Goal: Task Accomplishment & Management: Manage account settings

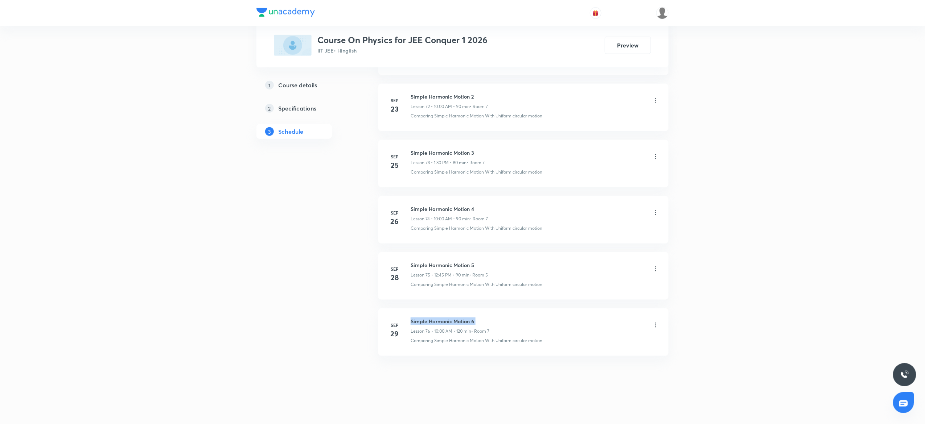
click at [451, 323] on h6 "Simple Harmonic Motion 6" at bounding box center [450, 322] width 79 height 8
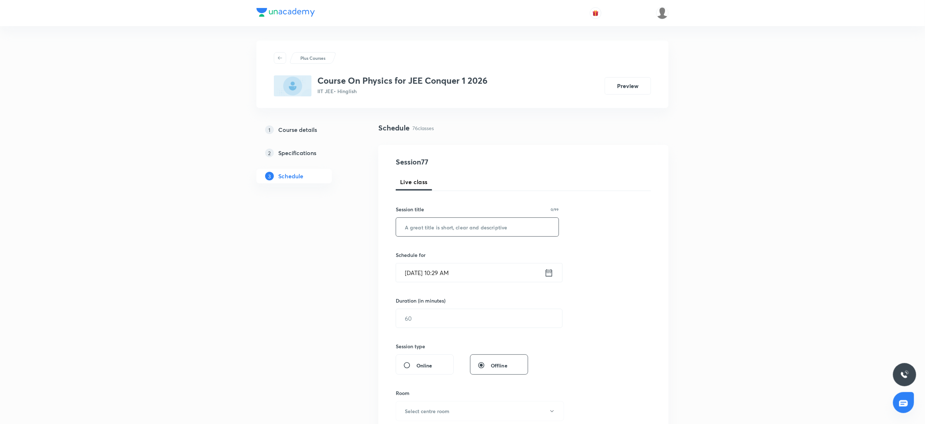
click at [420, 226] on input "text" at bounding box center [477, 227] width 163 height 18
paste input "Simple Harmonic Motion 6"
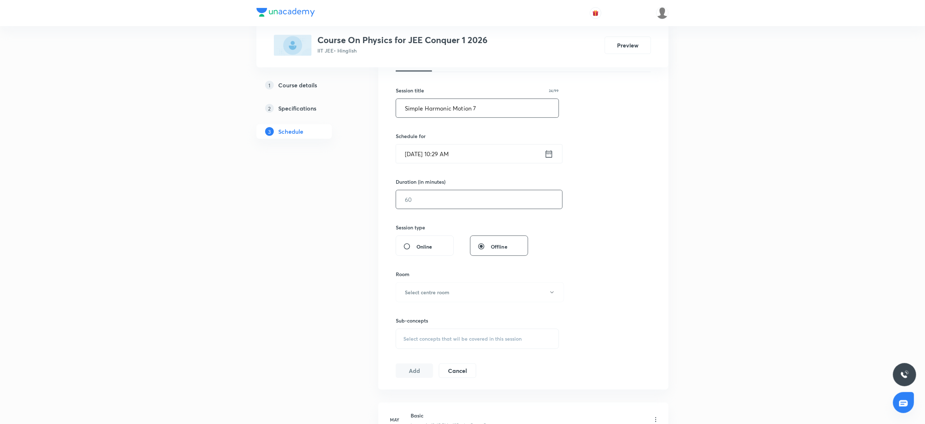
scroll to position [118, 0]
type input "Simple Harmonic Motion 7"
click at [494, 159] on input "Sep 30, 2025, 10:29 AM" at bounding box center [470, 154] width 148 height 18
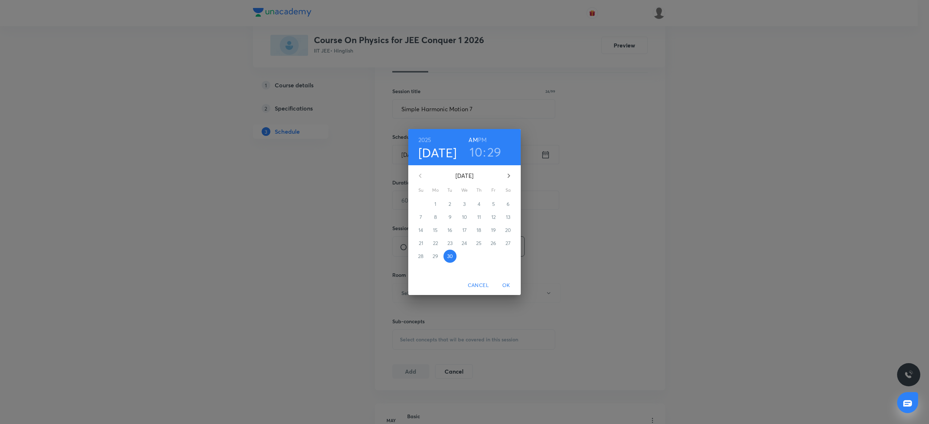
click at [478, 151] on h3 "10" at bounding box center [475, 151] width 13 height 15
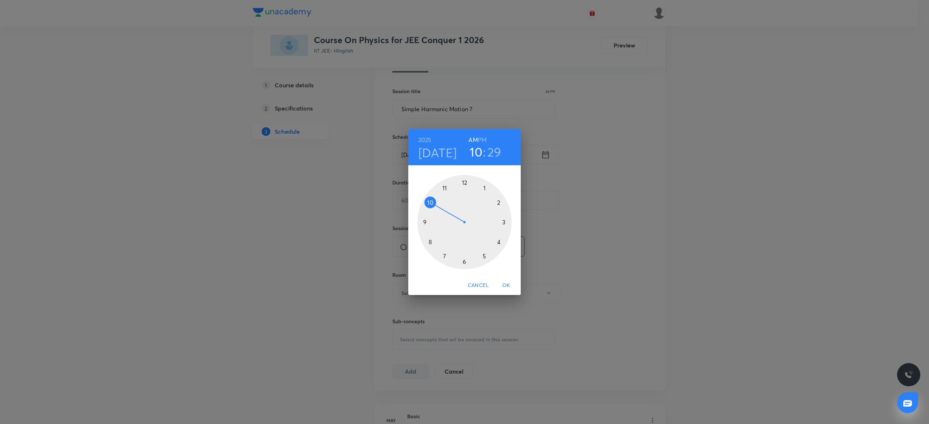
click at [481, 140] on h6 "PM" at bounding box center [482, 140] width 9 height 10
click at [486, 180] on div at bounding box center [464, 222] width 94 height 94
drag, startPoint x: 468, startPoint y: 260, endPoint x: 464, endPoint y: 262, distance: 4.6
click at [464, 262] on div at bounding box center [464, 222] width 94 height 94
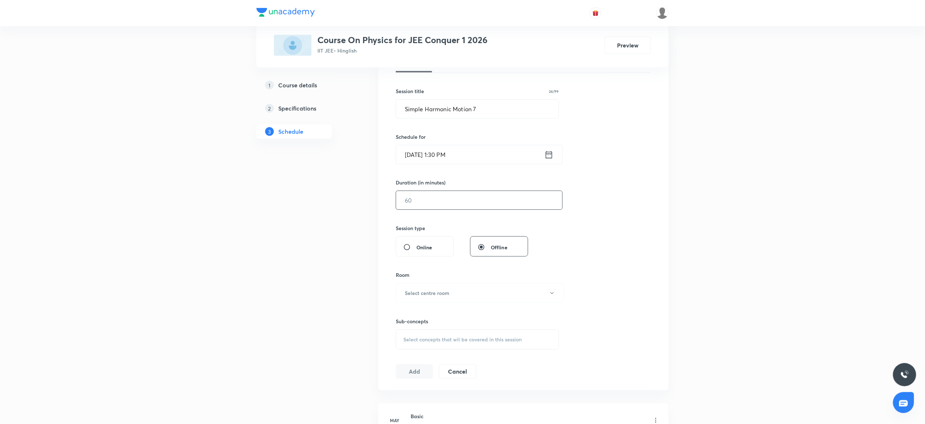
click at [437, 198] on input "text" at bounding box center [479, 200] width 166 height 18
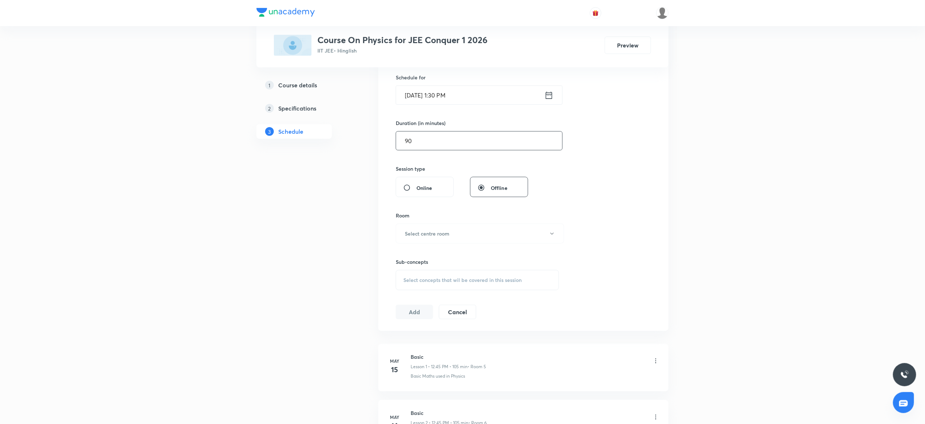
scroll to position [181, 0]
type input "90"
click at [411, 232] on h6 "Select centre room" at bounding box center [427, 230] width 45 height 8
click at [403, 333] on span "7" at bounding box center [476, 336] width 159 height 8
click at [428, 278] on span "Select concepts that wil be covered in this session" at bounding box center [462, 277] width 118 height 6
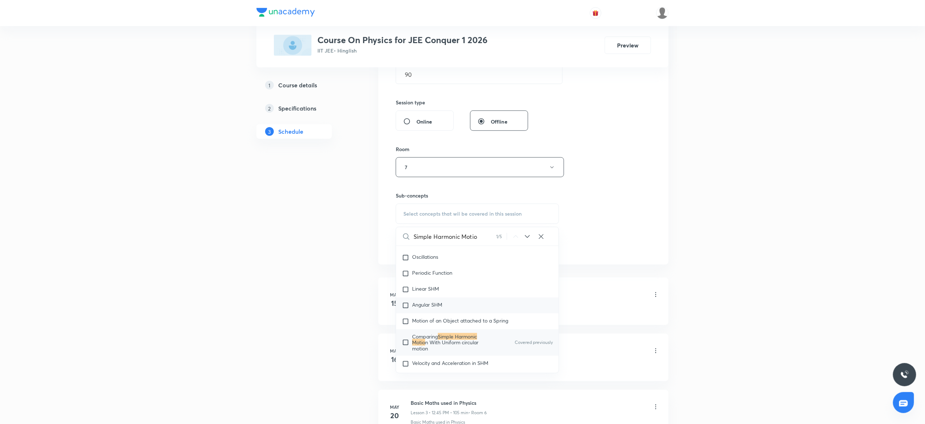
scroll to position [3158, 0]
type input "Simple Harmonic Motio"
click at [433, 338] on span "Comparing" at bounding box center [425, 334] width 26 height 7
checkbox input "true"
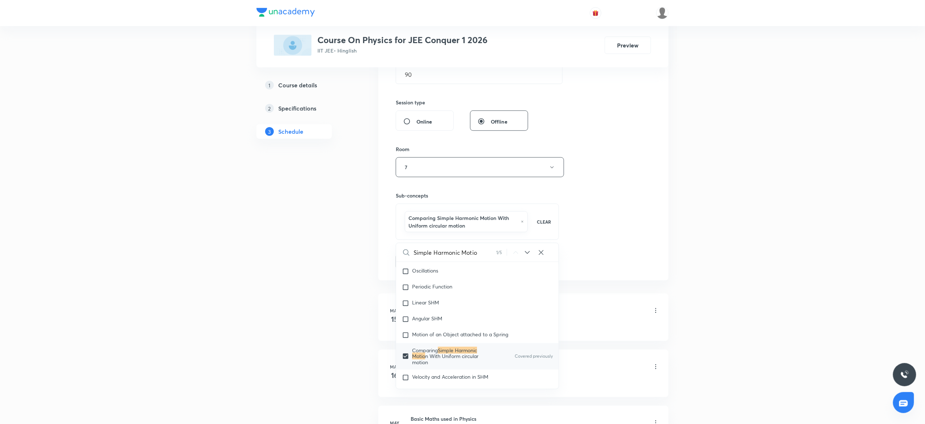
click at [624, 198] on div "Session 77 Live class Session title 24/99 Simple Harmonic Motion 7 ​ Schedule f…" at bounding box center [523, 91] width 255 height 357
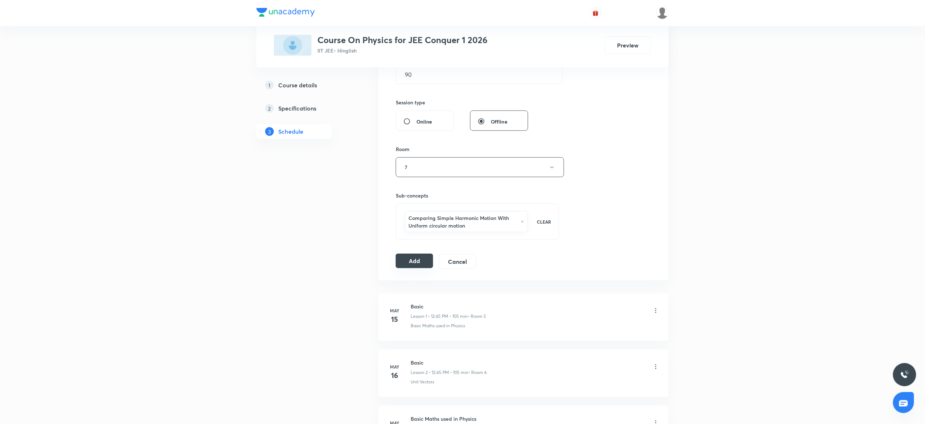
click at [412, 260] on button "Add" at bounding box center [414, 261] width 37 height 15
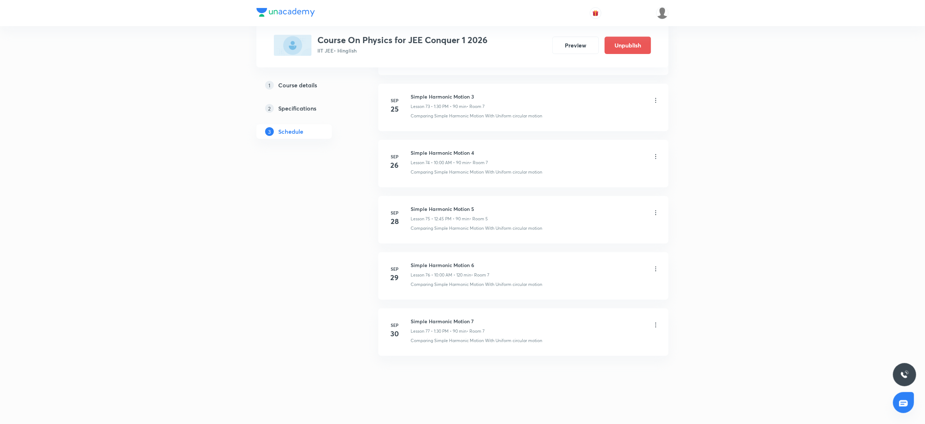
scroll to position [4172, 0]
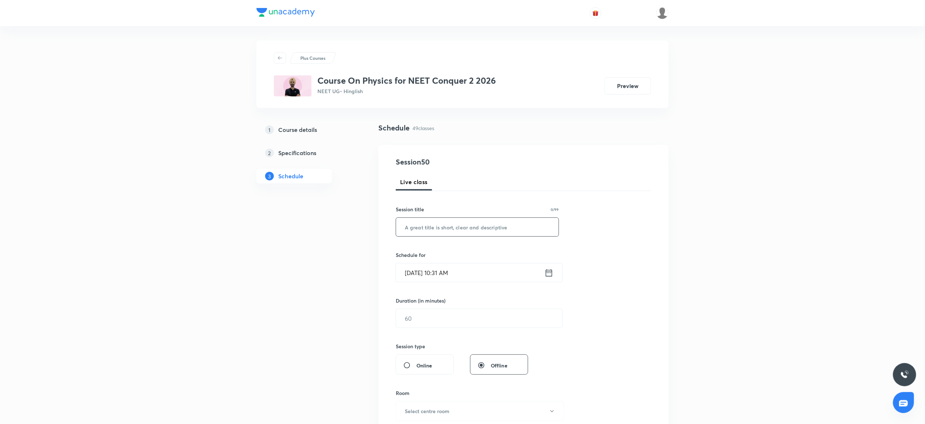
click at [426, 229] on input "text" at bounding box center [477, 227] width 163 height 18
paste input "Thermal properties of Matter"
type input "Thermal properties of Matter"
click at [478, 274] on input "Sep 30, 2025, 10:31 AM" at bounding box center [470, 273] width 148 height 18
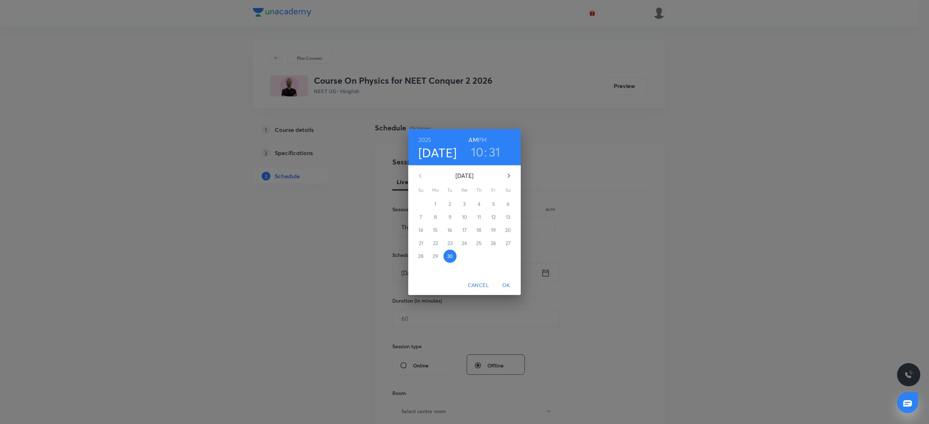
click at [482, 139] on h6 "PM" at bounding box center [482, 140] width 9 height 10
click at [475, 159] on h3 "10" at bounding box center [477, 151] width 13 height 15
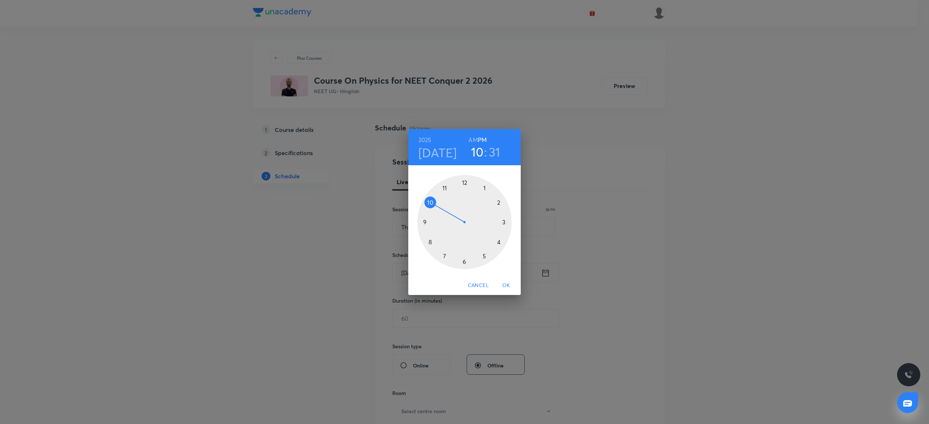
click at [465, 179] on div at bounding box center [464, 222] width 94 height 94
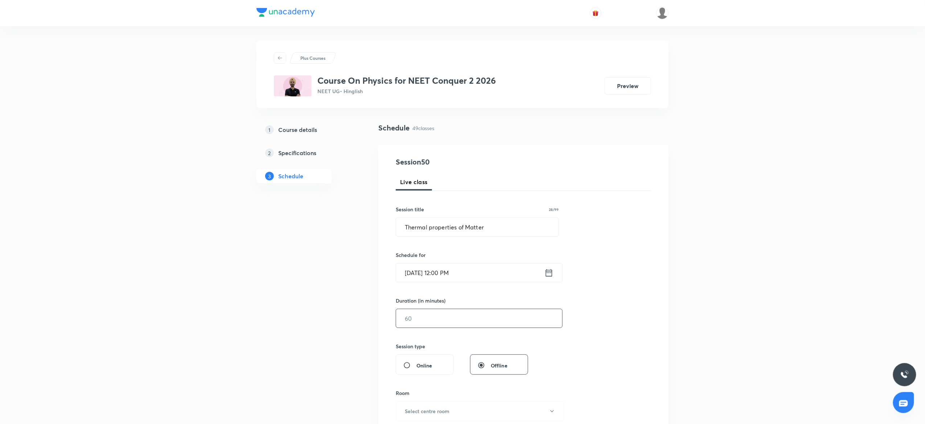
click at [448, 318] on input "text" at bounding box center [479, 318] width 166 height 18
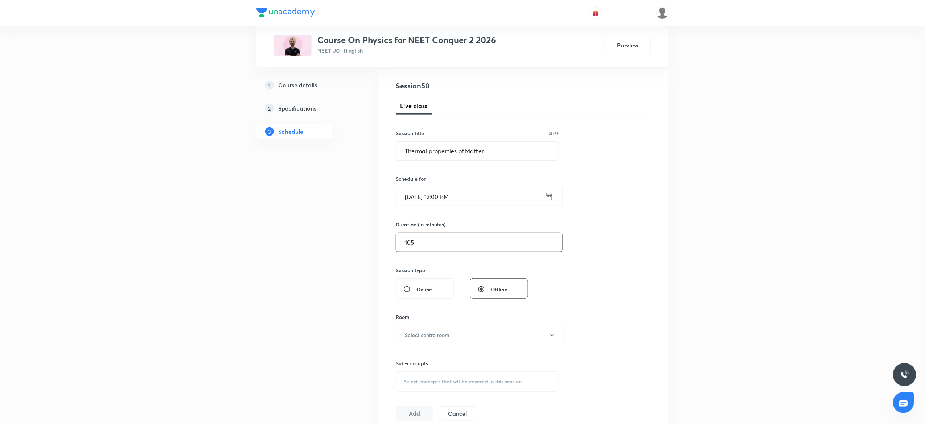
scroll to position [80, 0]
type input "105"
click at [503, 314] on div "Room" at bounding box center [477, 314] width 163 height 8
click at [443, 332] on h6 "Select centre room" at bounding box center [427, 332] width 45 height 8
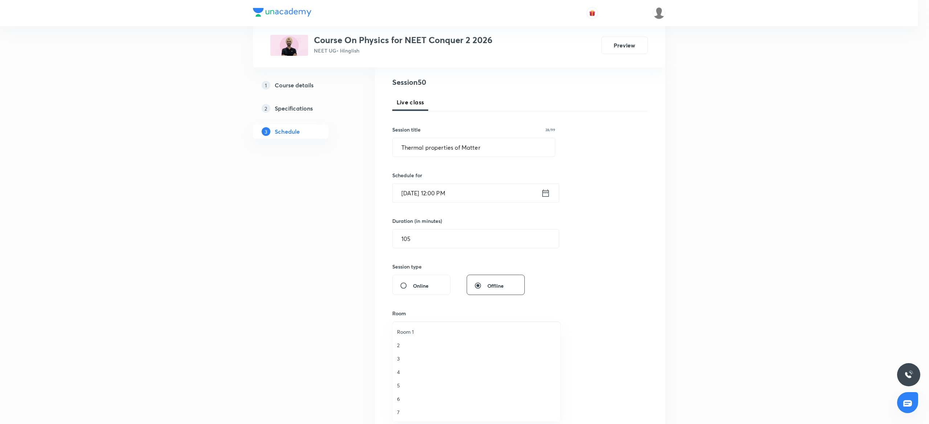
click at [406, 357] on span "3" at bounding box center [476, 359] width 159 height 8
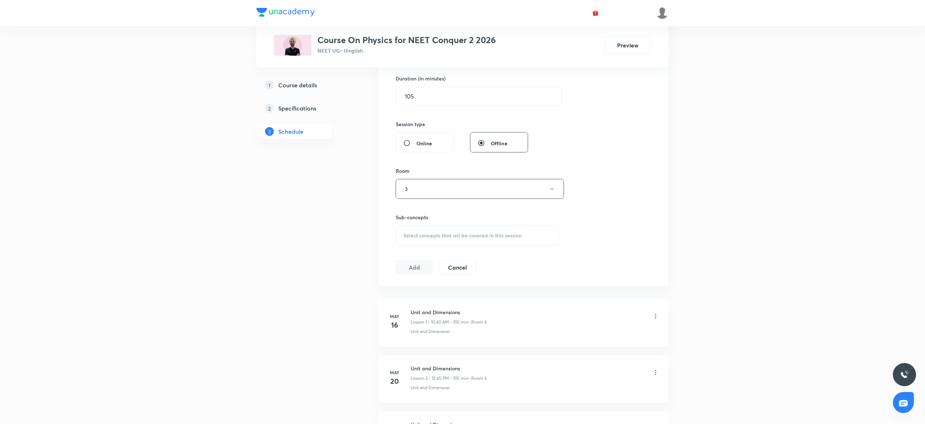
scroll to position [234, 0]
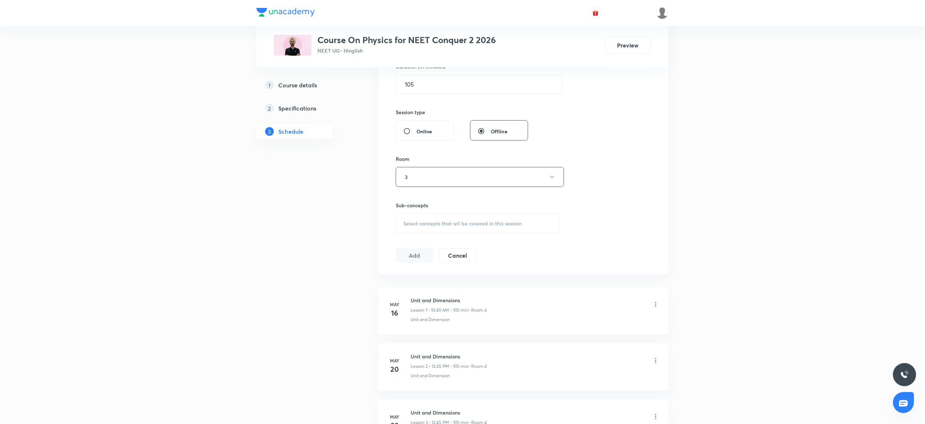
click at [429, 224] on span "Select concepts that wil be covered in this session" at bounding box center [462, 224] width 118 height 6
type input "Thermal properties of Matter"
click at [430, 321] on mark "Thermal Properties of Matter" at bounding box center [445, 317] width 67 height 7
checkbox input "true"
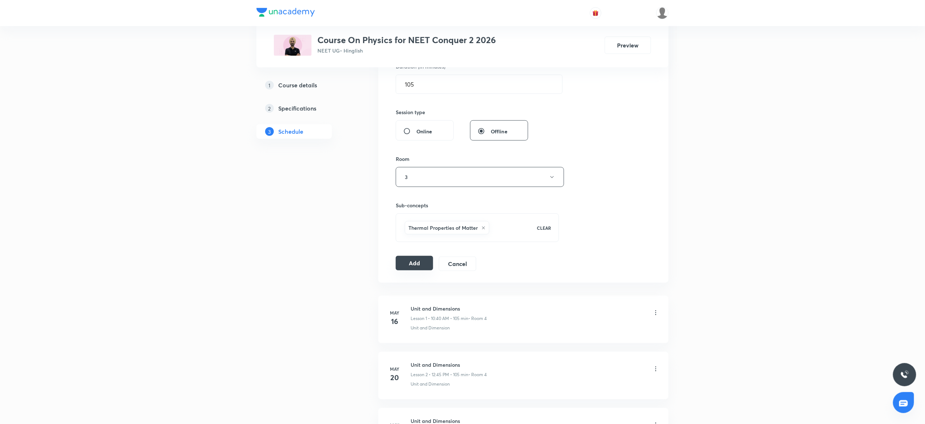
click at [414, 267] on button "Add" at bounding box center [414, 263] width 37 height 15
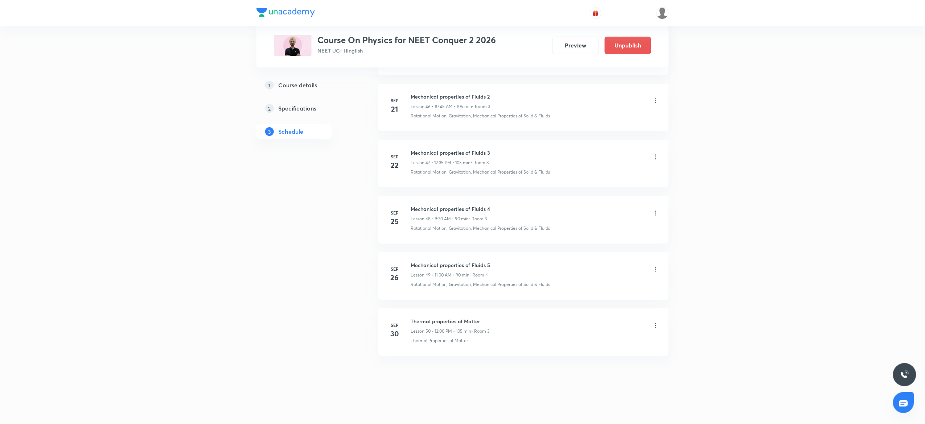
scroll to position [2647, 0]
click at [446, 324] on h6 "Body Fluids and Circulation 3" at bounding box center [456, 322] width 90 height 8
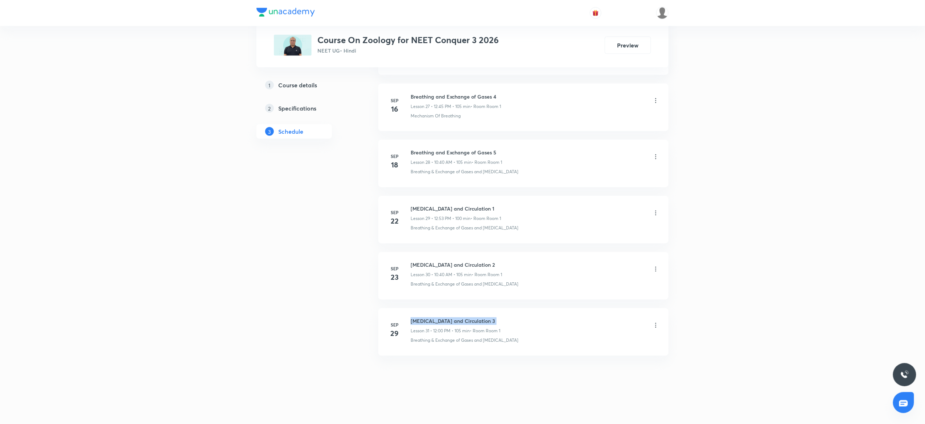
click at [446, 324] on h6 "Body Fluids and Circulation 3" at bounding box center [456, 322] width 90 height 8
copy h6 "Body Fluids and Circulation 3"
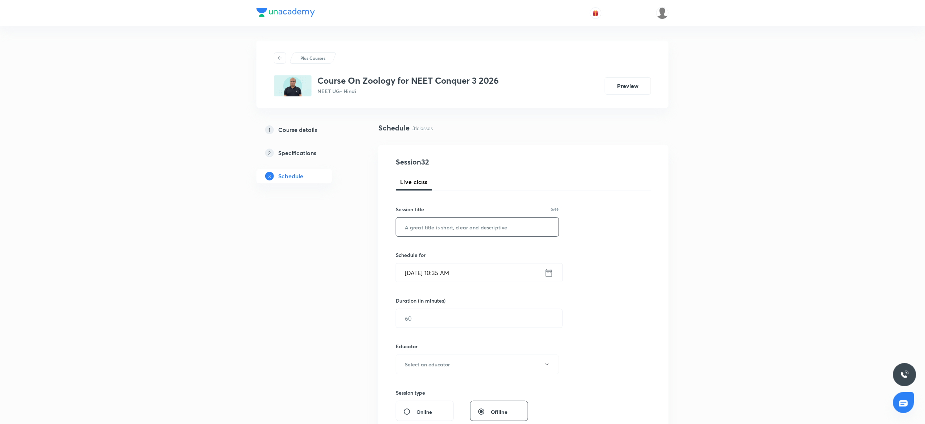
click at [412, 228] on input "text" at bounding box center [477, 227] width 163 height 18
paste input "Body Fluids and Circulation 3"
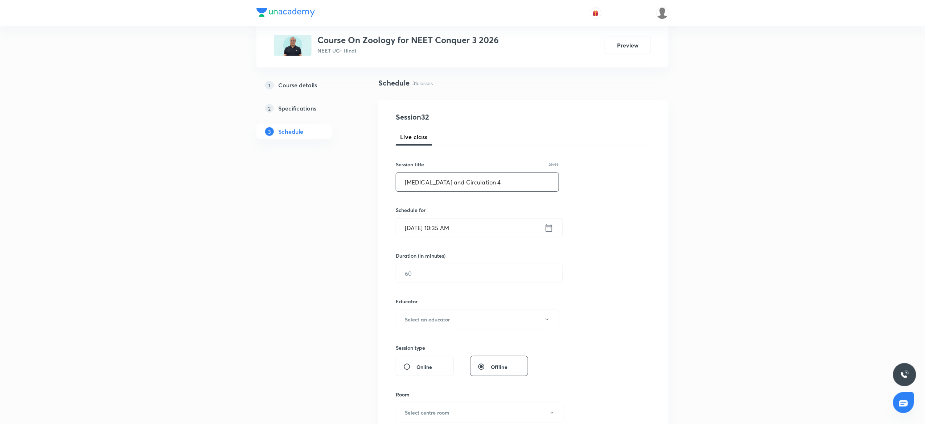
scroll to position [87, 0]
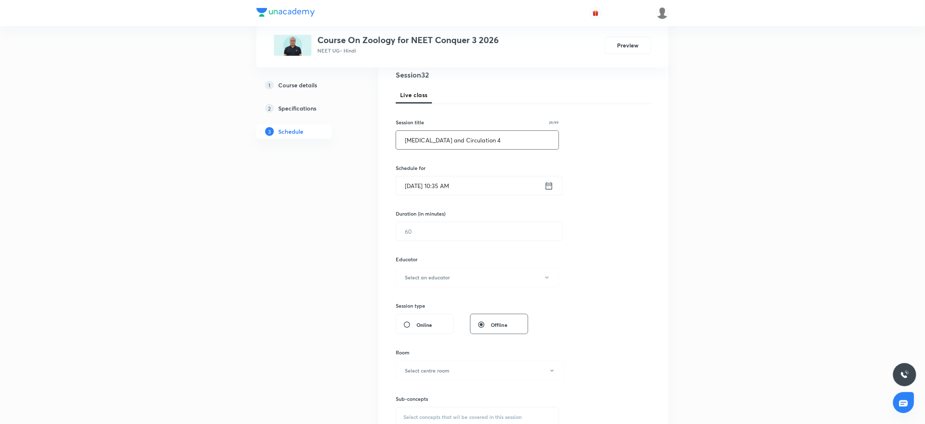
click at [425, 135] on input "Body Fluids and Circulation 4" at bounding box center [477, 140] width 163 height 18
paste input "Excretory waste and their Elimination"
type input "Excretory waste and their Elimination"
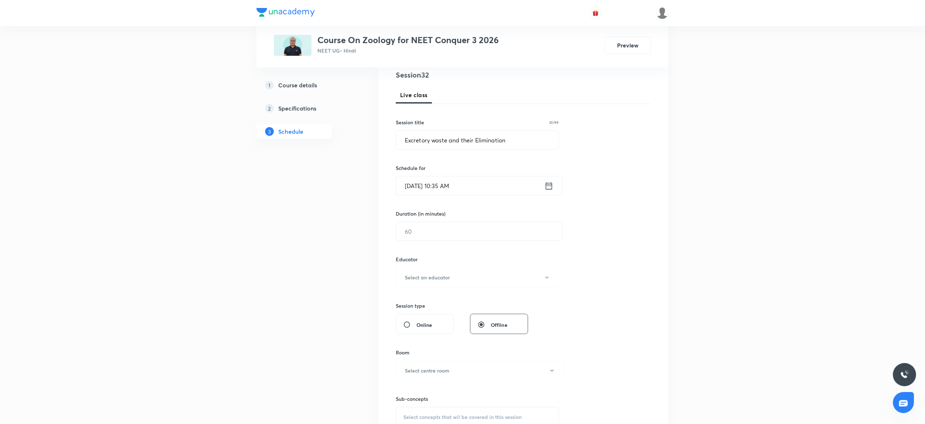
click at [503, 189] on input "Sep 30, 2025, 10:35 AM" at bounding box center [470, 186] width 148 height 18
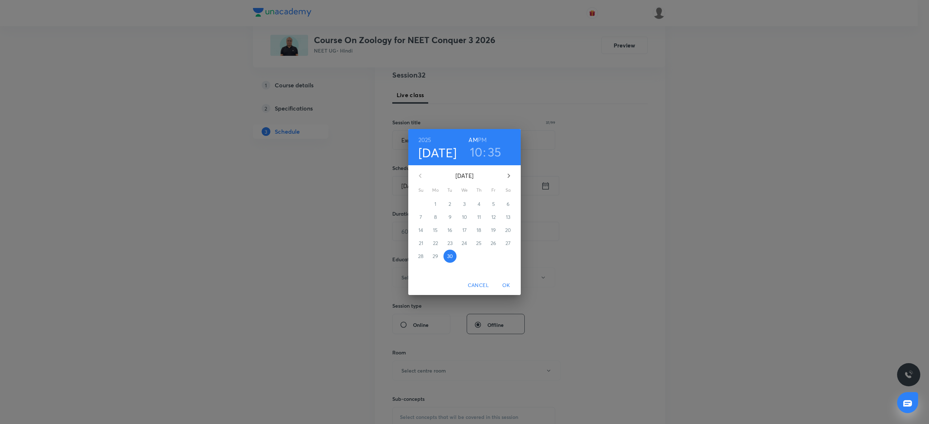
click at [482, 136] on h6 "PM" at bounding box center [482, 140] width 9 height 10
click at [476, 151] on h3 "10" at bounding box center [476, 151] width 13 height 15
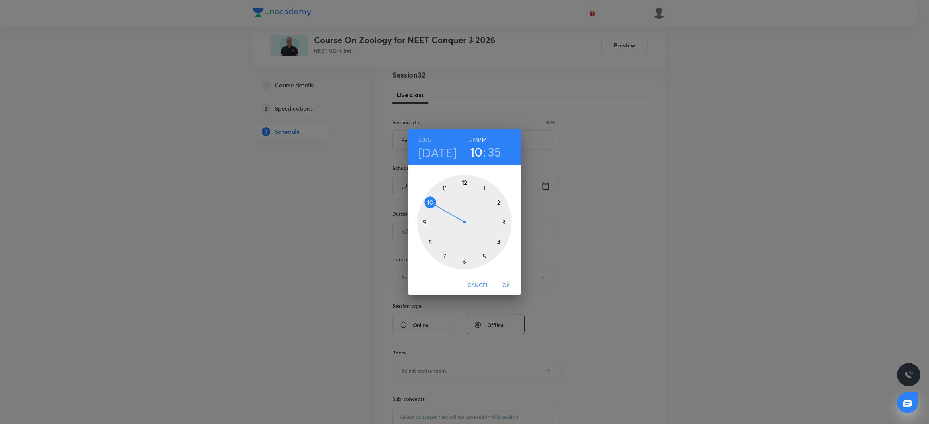
click at [464, 181] on div at bounding box center [464, 222] width 94 height 94
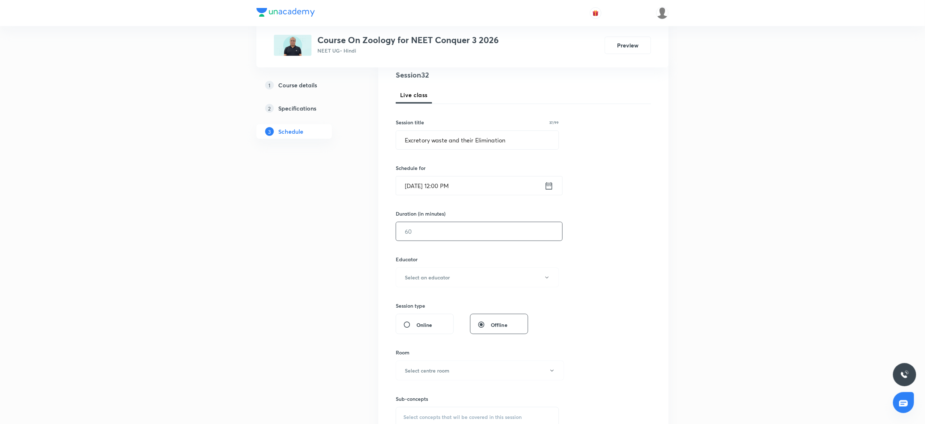
click at [453, 225] on input "text" at bounding box center [479, 231] width 166 height 18
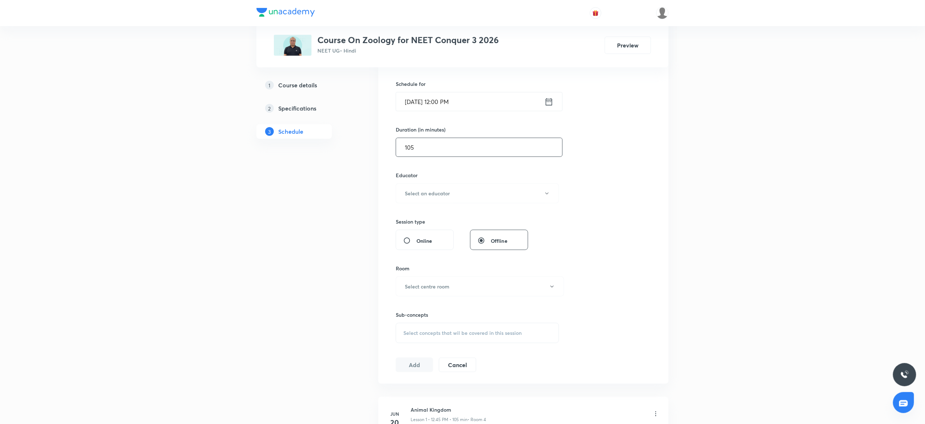
scroll to position [174, 0]
type input "105"
click at [441, 194] on h6 "Select an educator" at bounding box center [427, 191] width 45 height 8
click at [415, 231] on span "Mukesh Sharma" at bounding box center [476, 229] width 159 height 8
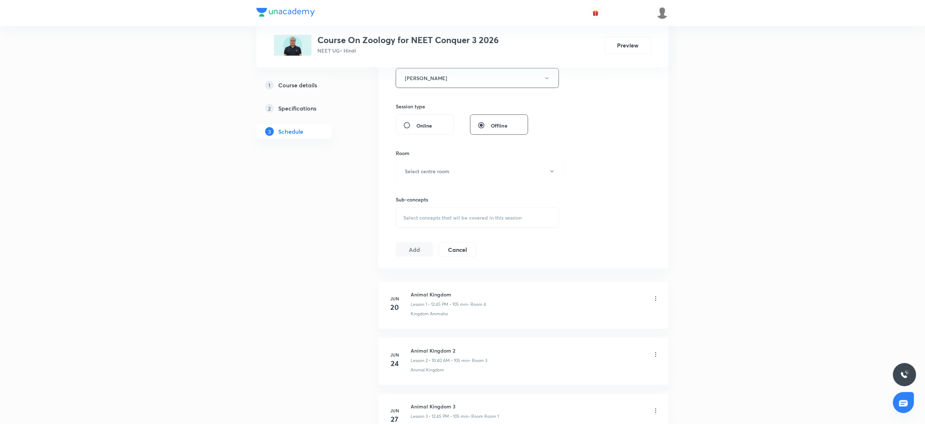
scroll to position [290, 0]
click at [434, 163] on button "Select centre room" at bounding box center [480, 168] width 168 height 20
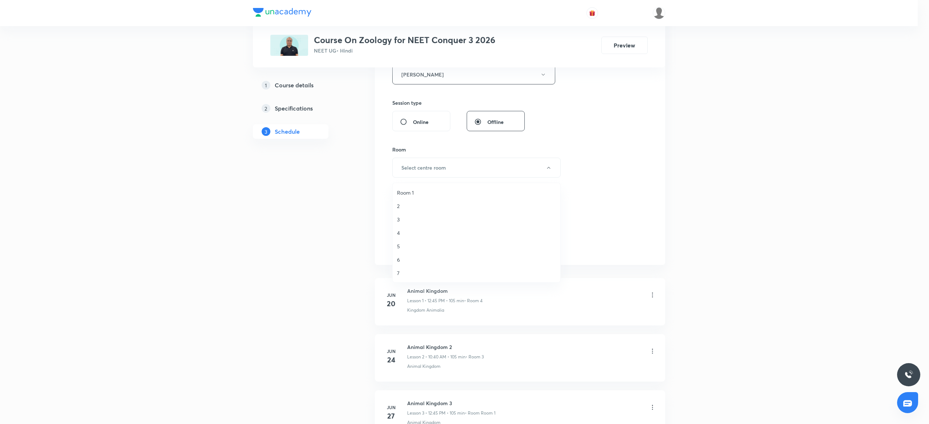
click at [403, 217] on span "3" at bounding box center [476, 220] width 159 height 8
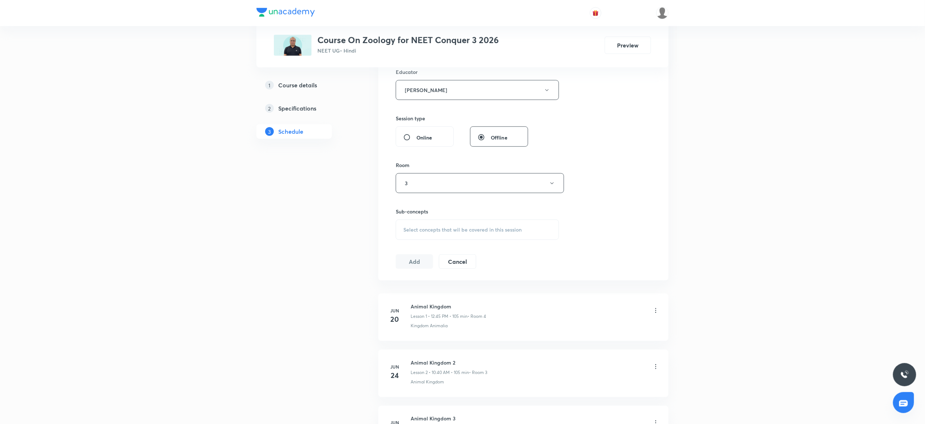
scroll to position [343, 0]
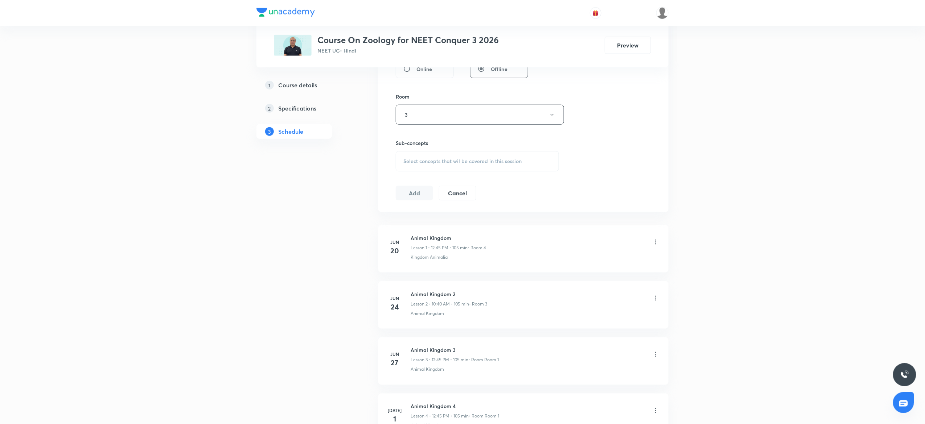
click at [436, 164] on span "Select concepts that wil be covered in this session" at bounding box center [462, 162] width 118 height 6
type input "Excretory"
click at [447, 281] on span "Products And Their Elimination" at bounding box center [469, 277] width 71 height 7
checkbox input "true"
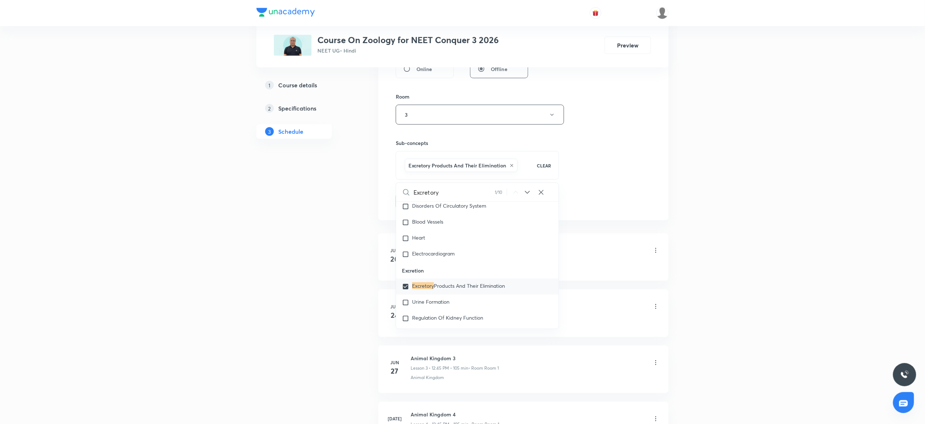
click at [411, 199] on button "Add" at bounding box center [414, 201] width 37 height 15
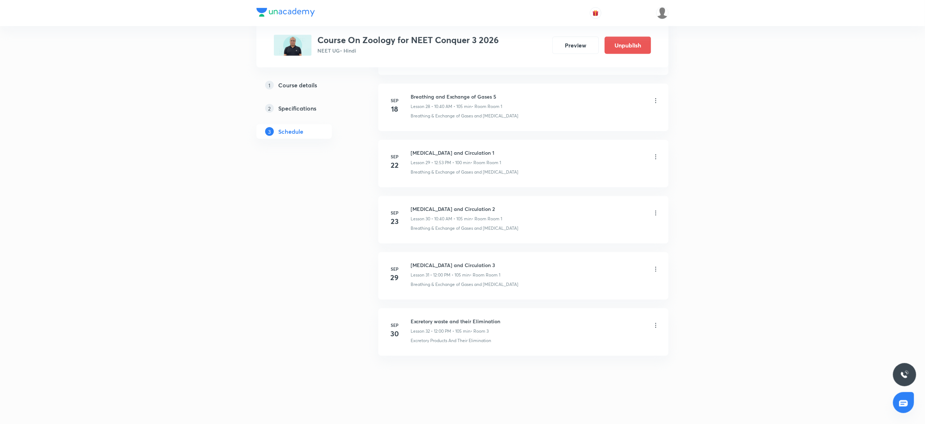
scroll to position [1631, 0]
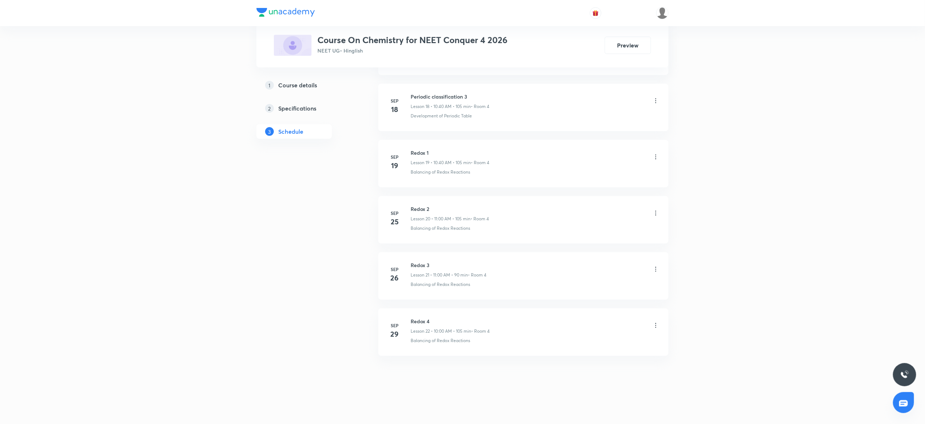
scroll to position [1447, 0]
click at [418, 323] on h6 "Redox 4" at bounding box center [450, 322] width 79 height 8
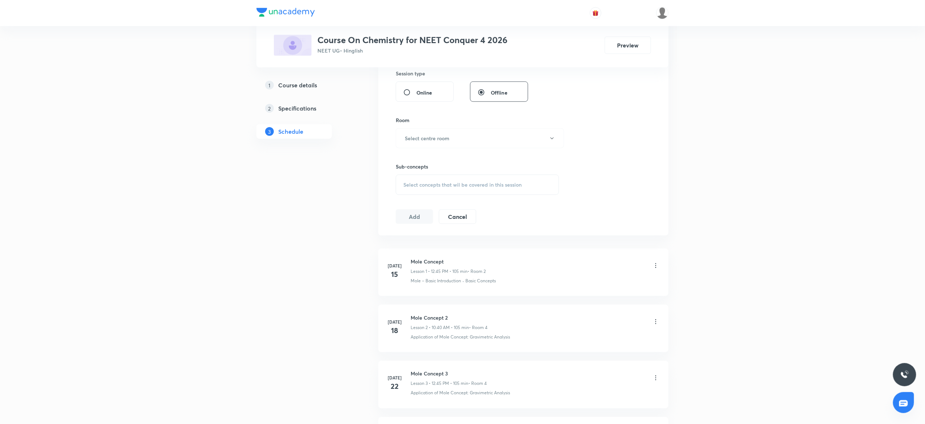
scroll to position [0, 0]
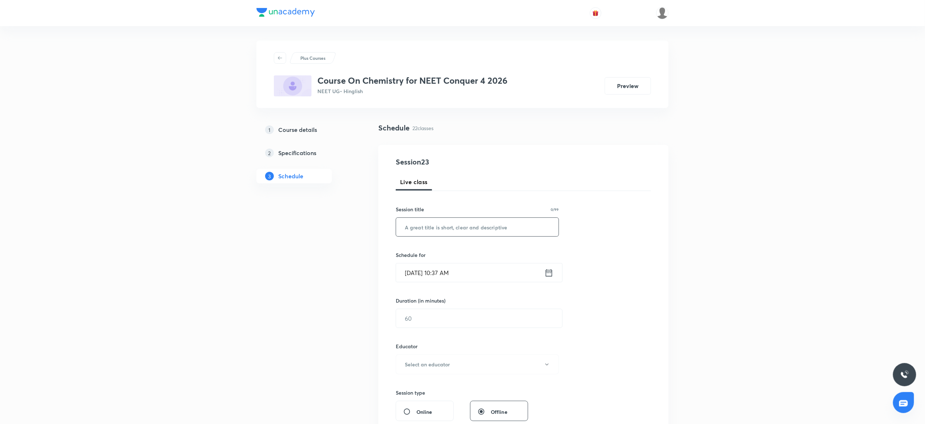
click at [450, 227] on input "text" at bounding box center [477, 227] width 163 height 18
paste input "chemical bonding"
click at [406, 227] on input "chemical bonding" at bounding box center [477, 227] width 163 height 18
type input "Chemical bonding"
click at [478, 274] on input "Sep 30, 2025, 10:37 AM" at bounding box center [470, 273] width 148 height 18
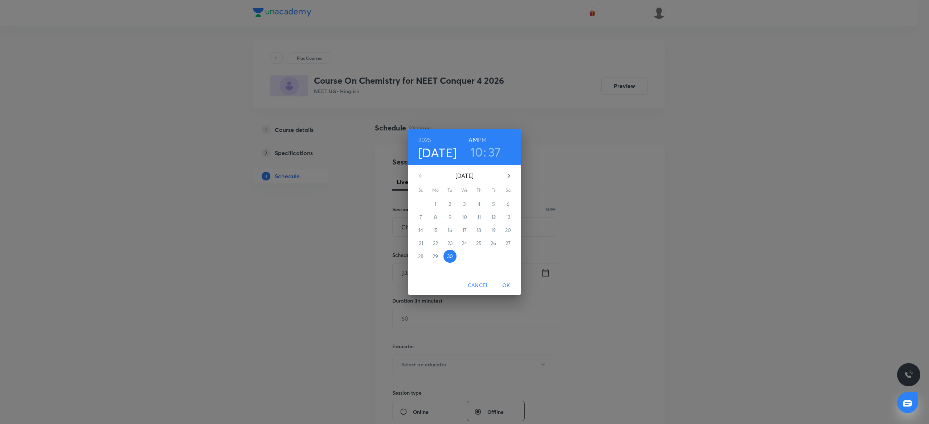
click at [482, 140] on h6 "PM" at bounding box center [482, 140] width 9 height 10
click at [475, 152] on h3 "10" at bounding box center [476, 151] width 13 height 15
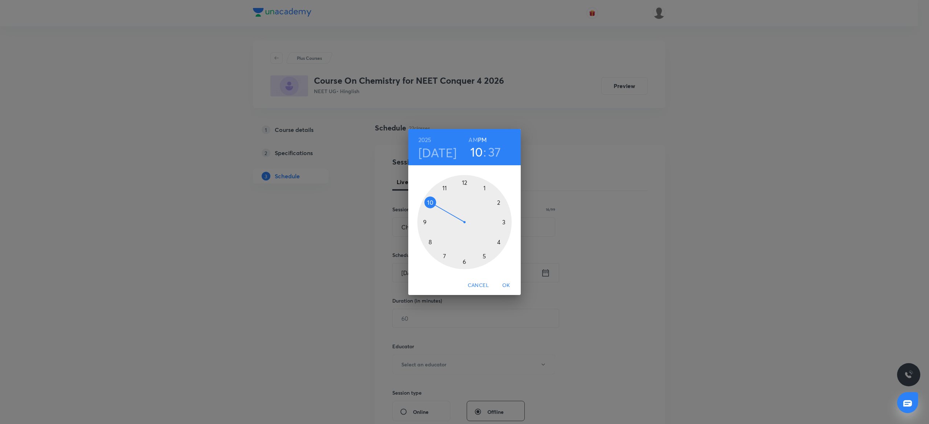
click at [465, 182] on div at bounding box center [464, 222] width 94 height 94
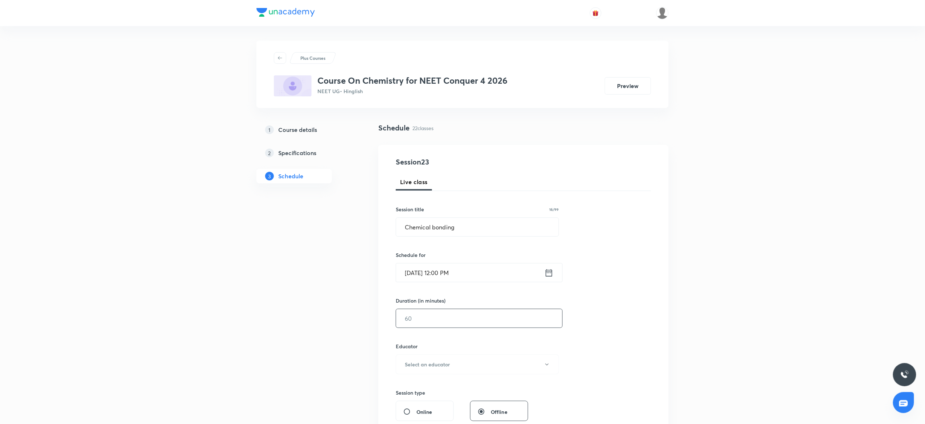
click at [446, 311] on input "text" at bounding box center [479, 318] width 166 height 18
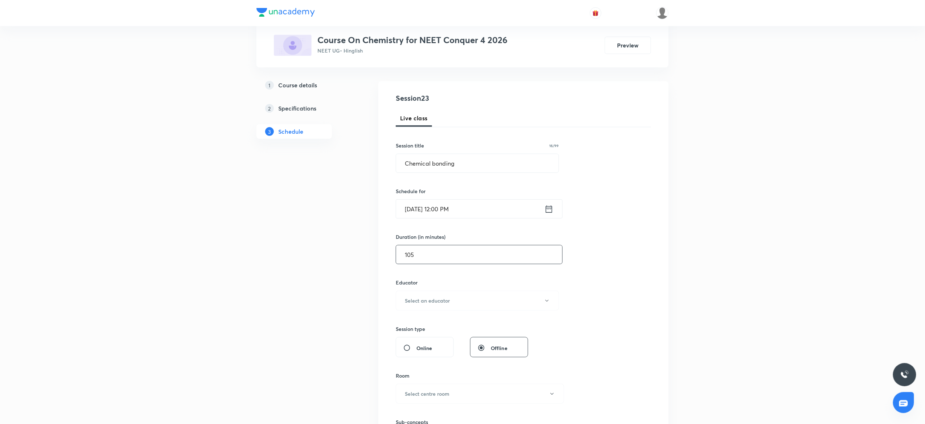
scroll to position [106, 0]
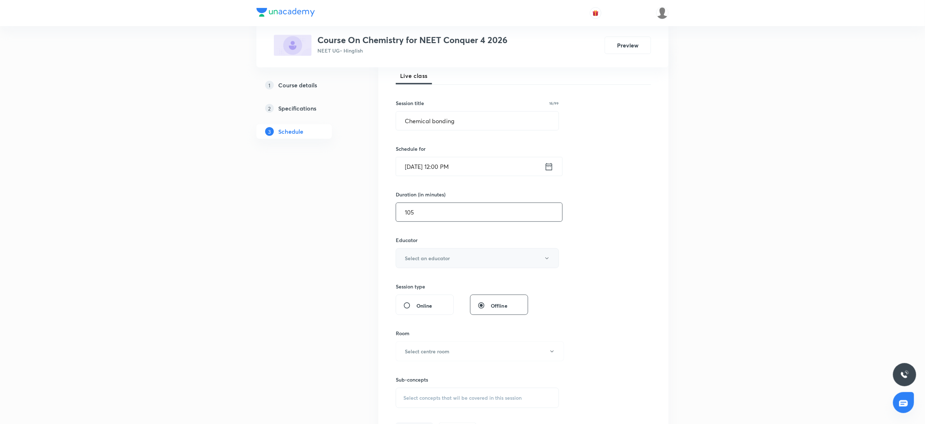
type input "105"
click at [431, 261] on h6 "Select an educator" at bounding box center [427, 259] width 45 height 8
click at [407, 283] on span "Parvesh Bansal" at bounding box center [476, 283] width 159 height 8
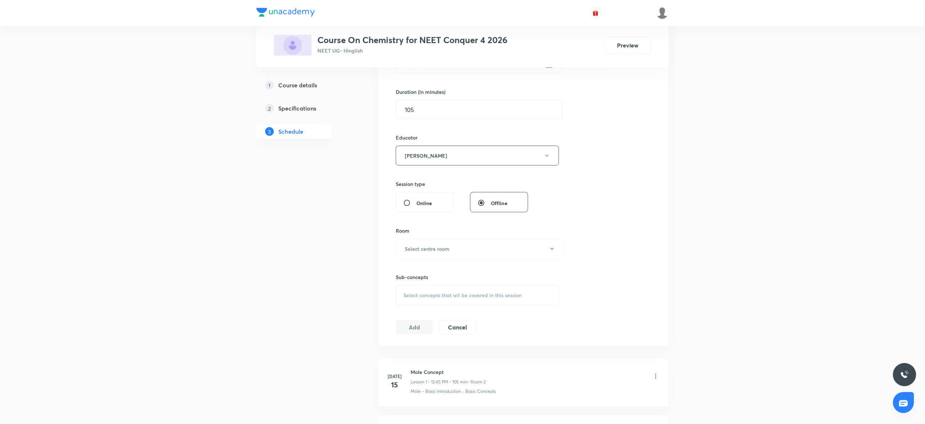
scroll to position [210, 0]
click at [437, 247] on h6 "Select centre room" at bounding box center [427, 248] width 45 height 8
click at [398, 310] on span "4" at bounding box center [476, 313] width 159 height 8
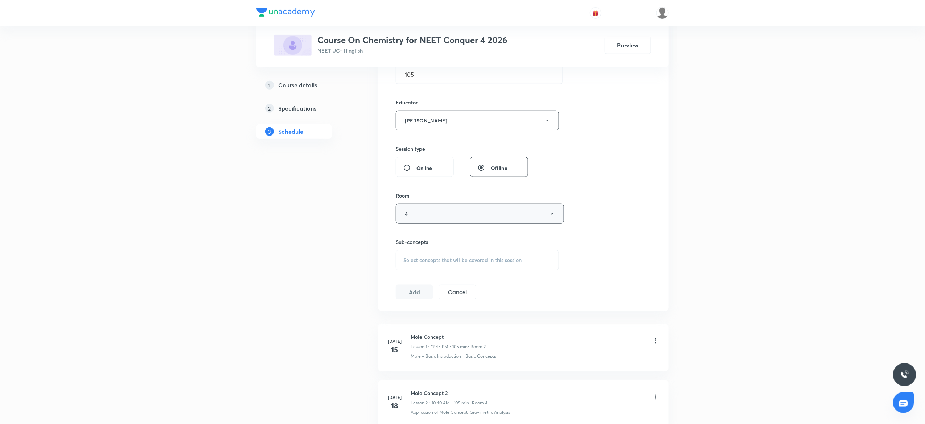
scroll to position [266, 0]
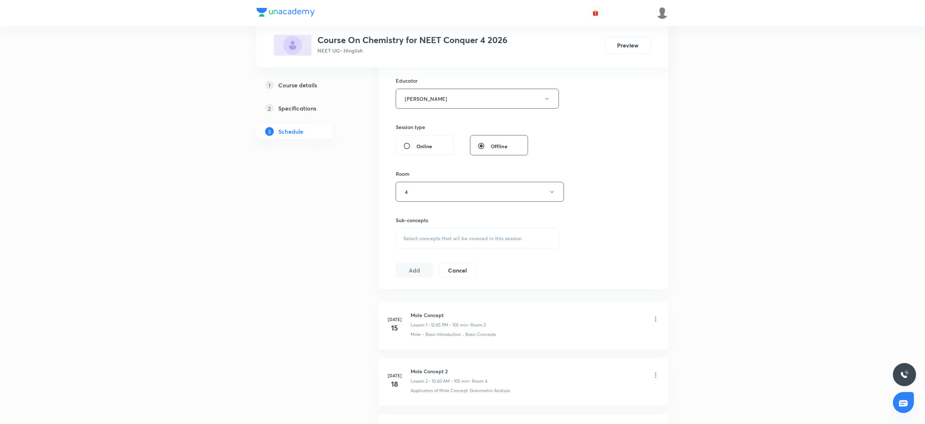
click at [435, 234] on div "Select concepts that wil be covered in this session" at bounding box center [477, 239] width 163 height 20
paste input "chemical bonding"
type input "chemical bonding"
click at [456, 355] on div "Chemical Bonding" at bounding box center [477, 347] width 163 height 16
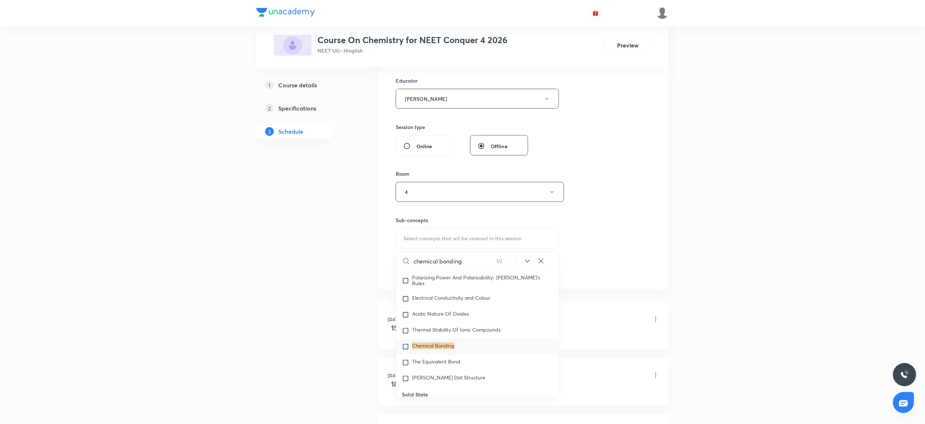
checkbox input "true"
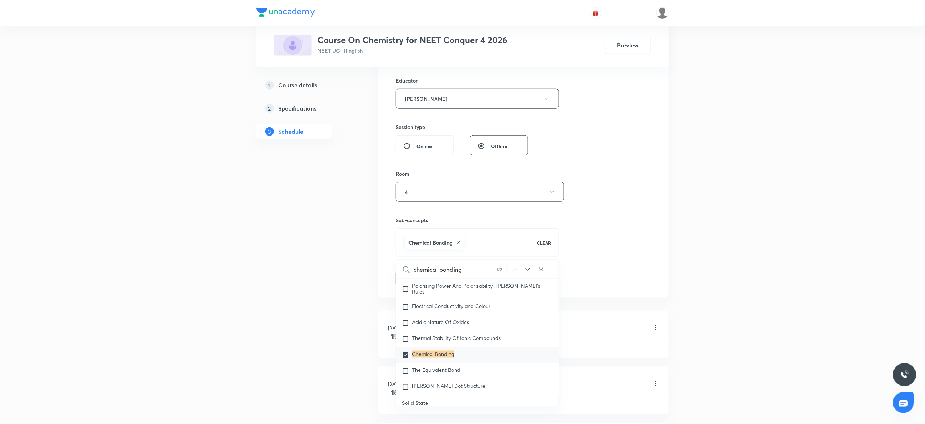
click at [650, 273] on div "Session 23 Live class Session title 16/99 Chemical bonding ​ Schedule for Sep 3…" at bounding box center [523, 88] width 255 height 395
click at [414, 279] on button "Add" at bounding box center [414, 278] width 37 height 15
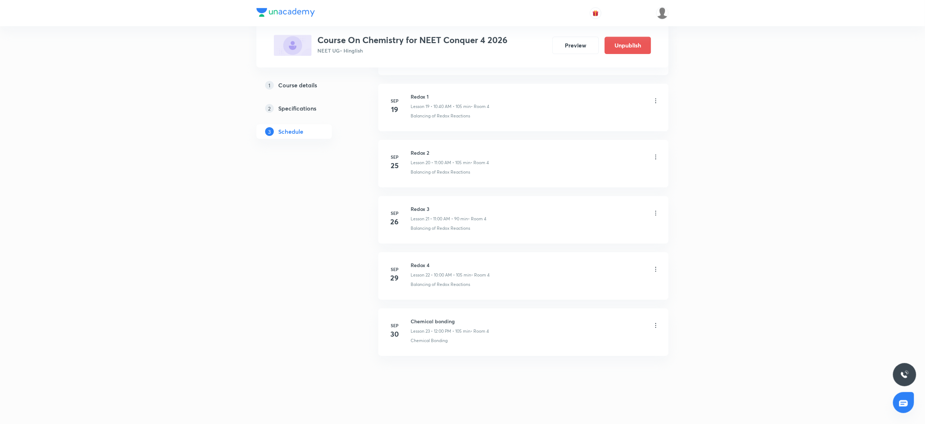
scroll to position [1122, 0]
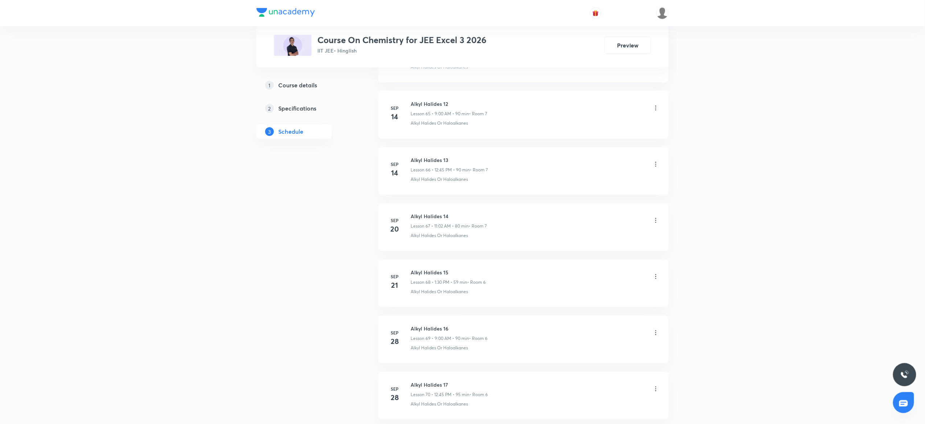
scroll to position [4110, 0]
click at [424, 322] on h6 "Alkyl Halides 17" at bounding box center [449, 322] width 77 height 8
copy h6 "Alkyl Halides 17"
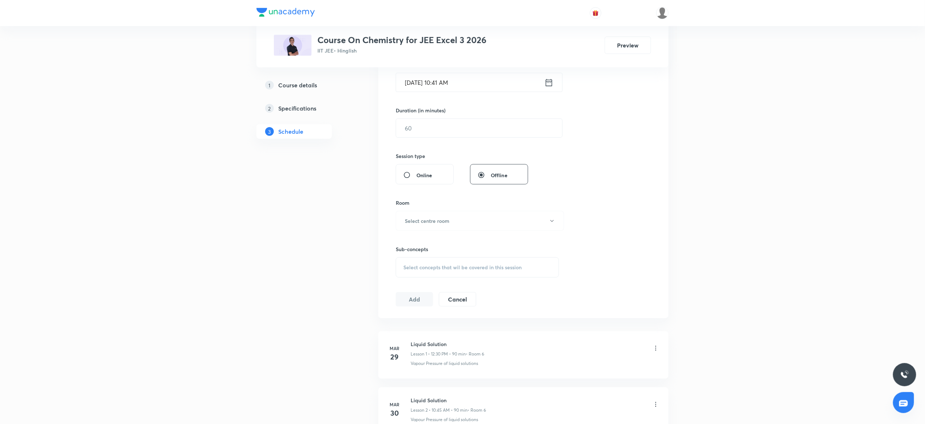
scroll to position [0, 0]
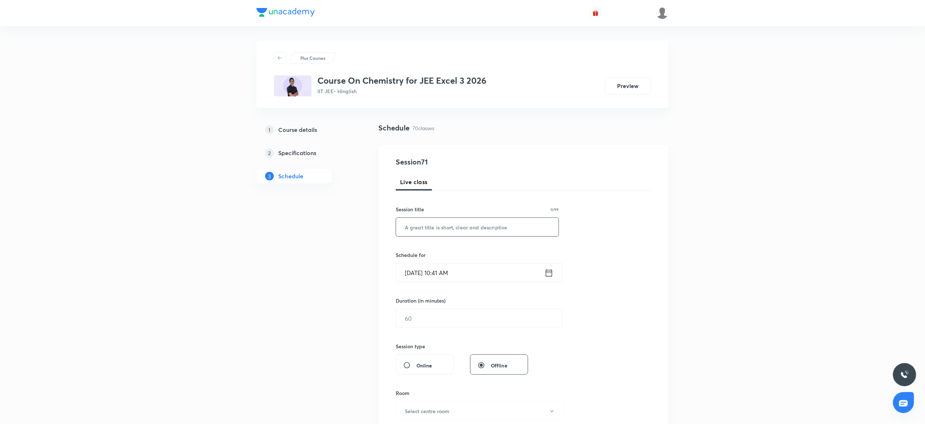
click at [437, 227] on input "text" at bounding box center [477, 227] width 163 height 18
paste input "Alkyl Halides 17"
type input "Alkyl Halides 18"
click at [488, 277] on input "[DATE] 10:41 AM" at bounding box center [470, 273] width 148 height 18
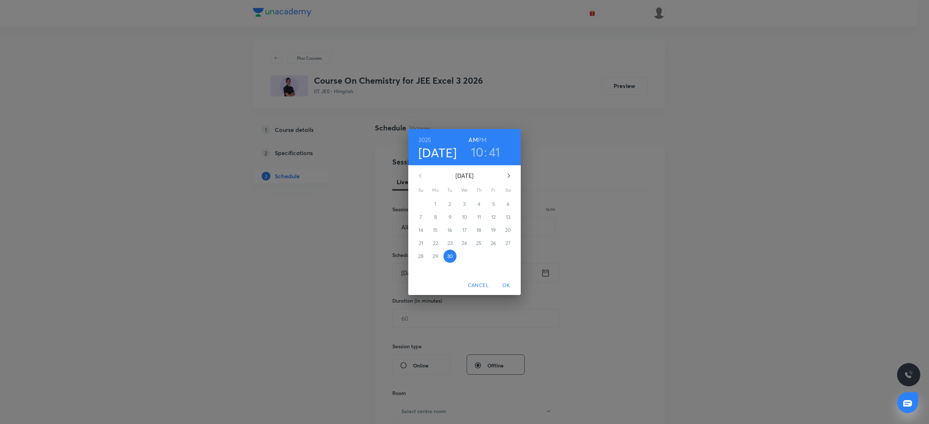
click at [485, 137] on h6 "PM" at bounding box center [482, 140] width 9 height 10
click at [474, 153] on h3 "10" at bounding box center [477, 151] width 13 height 15
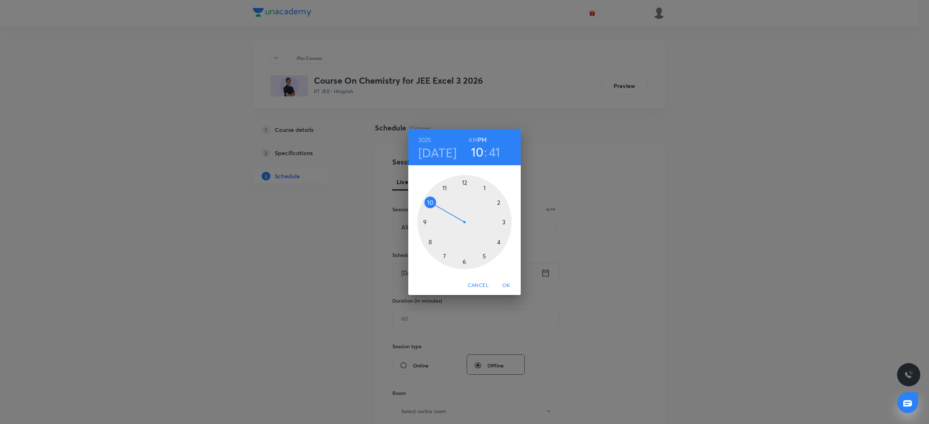
click at [462, 176] on div at bounding box center [464, 222] width 94 height 94
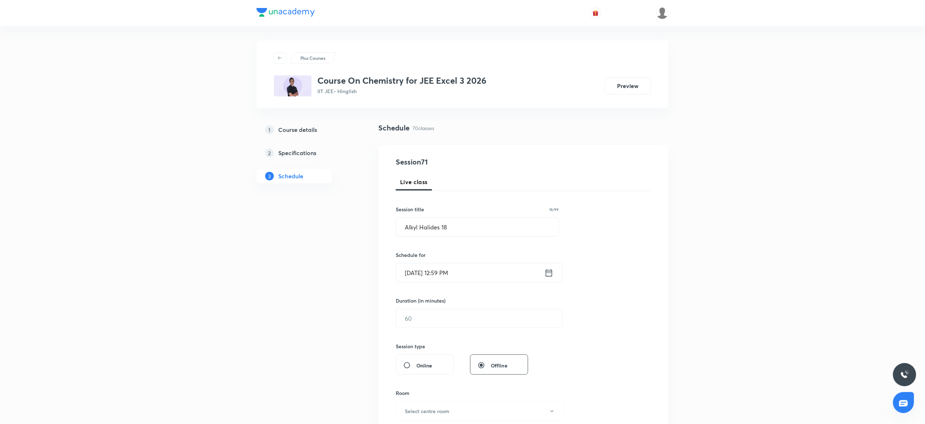
click at [484, 275] on input "[DATE] 12:59 PM" at bounding box center [470, 273] width 148 height 18
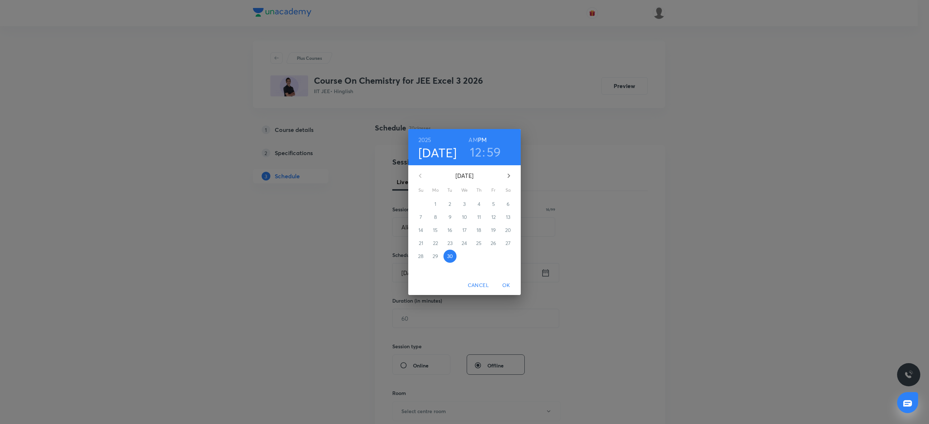
click at [478, 152] on h3 "12" at bounding box center [476, 151] width 12 height 15
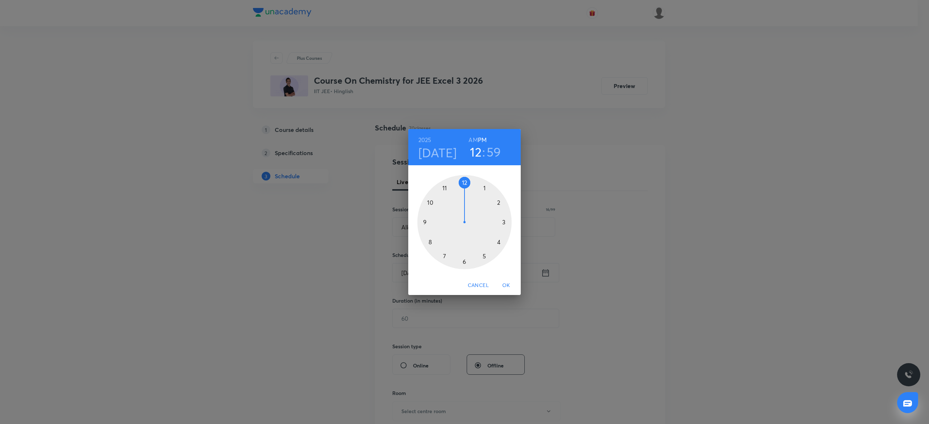
click at [503, 197] on div at bounding box center [464, 222] width 94 height 94
drag, startPoint x: 460, startPoint y: 178, endPoint x: 465, endPoint y: 182, distance: 6.2
click at [465, 182] on div at bounding box center [464, 222] width 94 height 94
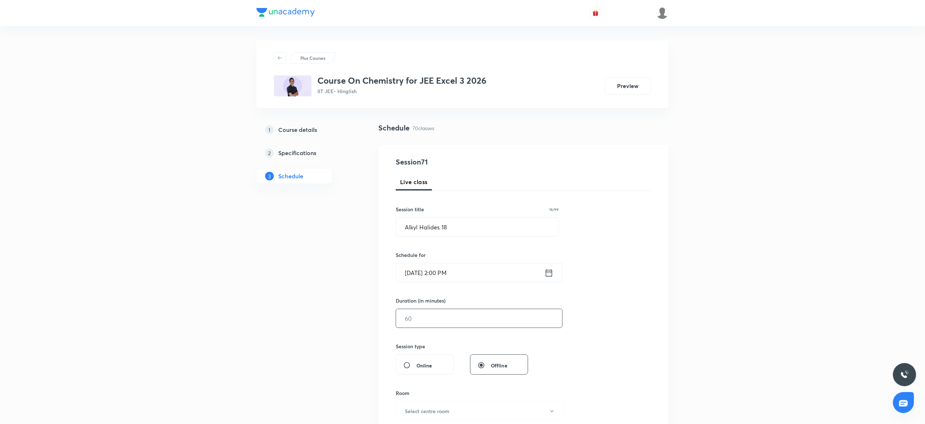
click at [429, 322] on input "text" at bounding box center [479, 318] width 166 height 18
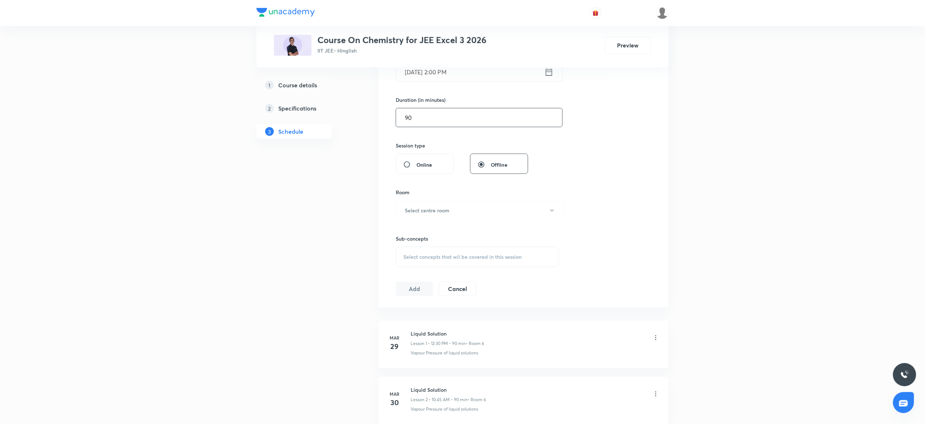
scroll to position [203, 0]
type input "90"
click at [456, 200] on button "Select centre room" at bounding box center [480, 208] width 168 height 20
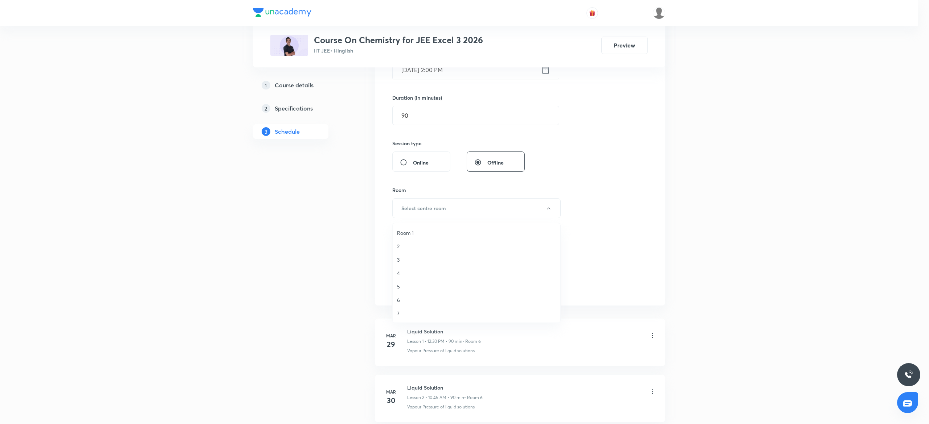
click at [397, 298] on span "6" at bounding box center [476, 300] width 159 height 8
click at [416, 255] on span "Select concepts that wil be covered in this session" at bounding box center [462, 255] width 118 height 6
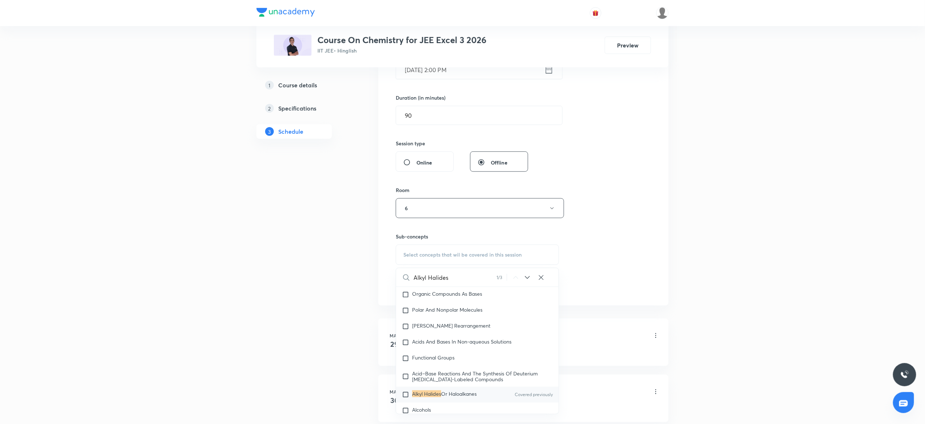
scroll to position [12789, 0]
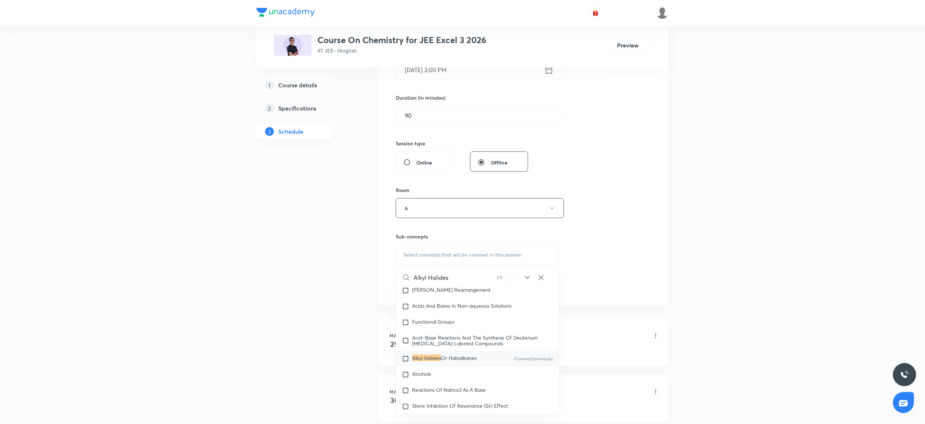
type input "Alkyl Halides"
click at [453, 362] on span "Or Haloalkanes" at bounding box center [459, 358] width 36 height 7
checkbox input "true"
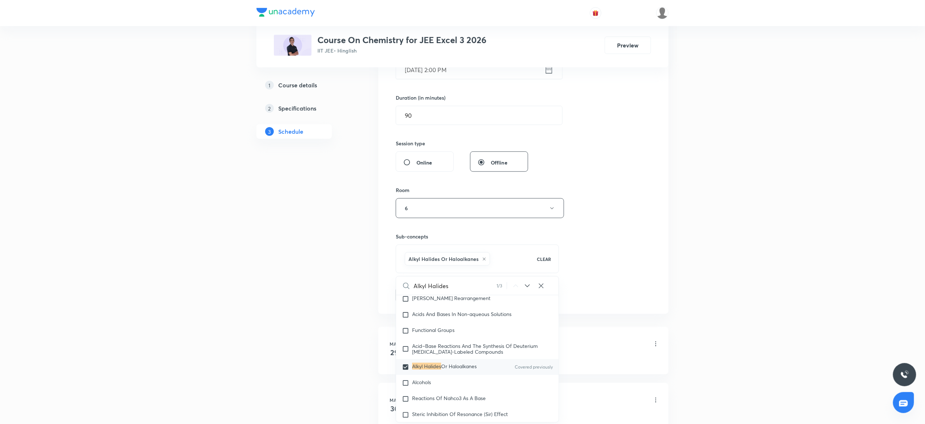
click at [618, 249] on div "Session 71 Live class Session title 16/99 Alkyl Halides 18 ​ Schedule for Sep 3…" at bounding box center [523, 128] width 255 height 349
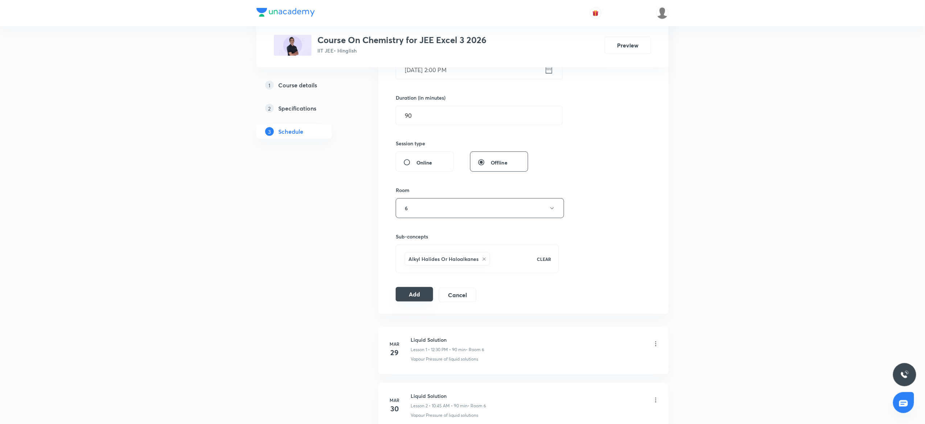
click at [414, 289] on button "Add" at bounding box center [414, 294] width 37 height 15
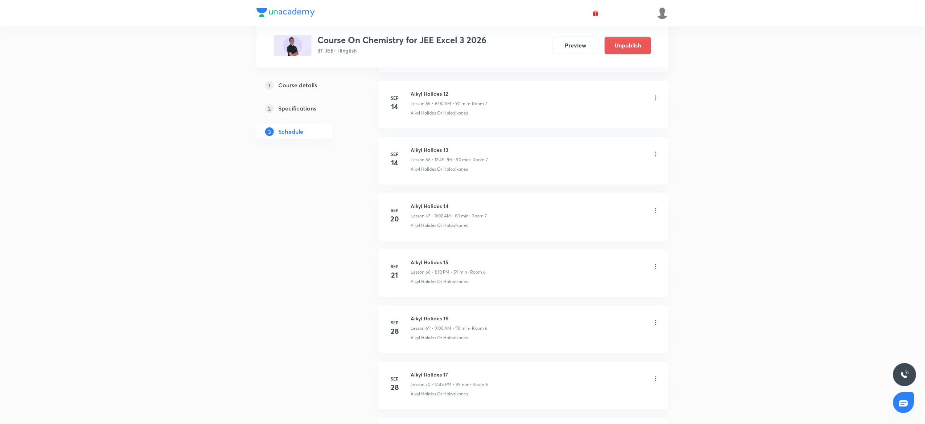
scroll to position [3833, 0]
